Goal: Task Accomplishment & Management: Use online tool/utility

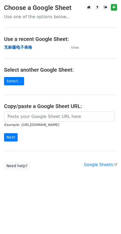
click at [20, 48] on strong "无标题电子表格" at bounding box center [18, 47] width 28 height 5
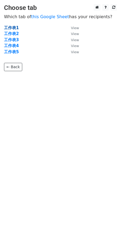
click at [15, 27] on strong "工作表1" at bounding box center [11, 27] width 15 height 5
click at [13, 27] on strong "工作表1" at bounding box center [11, 27] width 15 height 5
